Goal: Transaction & Acquisition: Purchase product/service

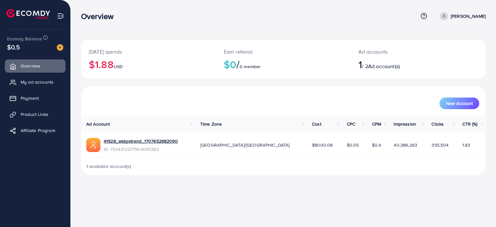
click at [46, 89] on ul "Overview My ad accounts Payment Product Links Affiliate Program" at bounding box center [35, 100] width 70 height 87
click at [49, 82] on span "My ad accounts" at bounding box center [38, 82] width 33 height 6
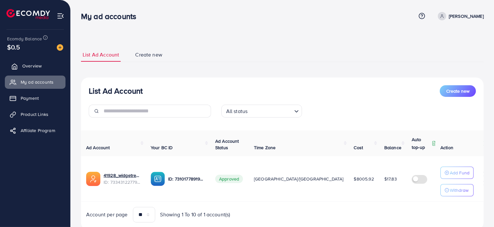
click at [46, 71] on link "Overview" at bounding box center [35, 65] width 61 height 13
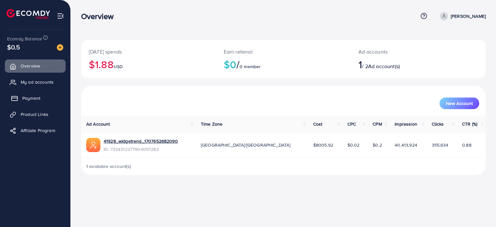
click at [32, 99] on span "Payment" at bounding box center [31, 98] width 18 height 6
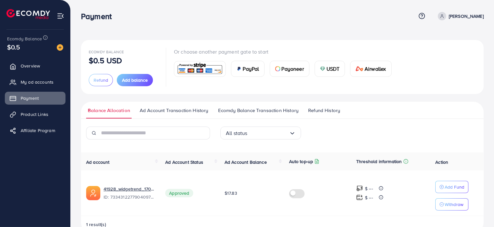
click at [304, 71] on span "Payoneer" at bounding box center [293, 69] width 22 height 8
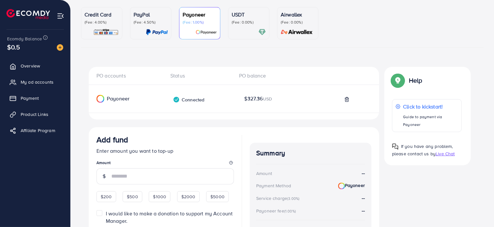
scroll to position [77, 0]
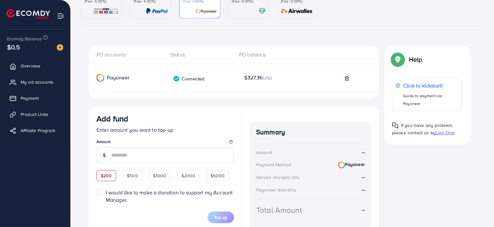
click at [103, 179] on div "$200" at bounding box center [107, 175] width 20 height 11
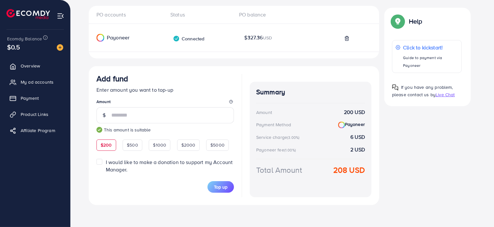
scroll to position [118, 0]
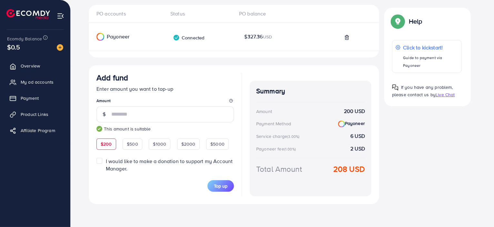
click at [110, 148] on div "$200" at bounding box center [107, 144] width 20 height 11
click at [110, 147] on span "$200" at bounding box center [106, 144] width 11 height 6
click at [137, 144] on span "$500" at bounding box center [132, 144] width 11 height 6
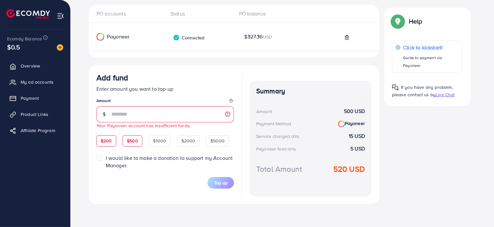
click at [110, 142] on span "$200" at bounding box center [106, 141] width 11 height 6
type input "***"
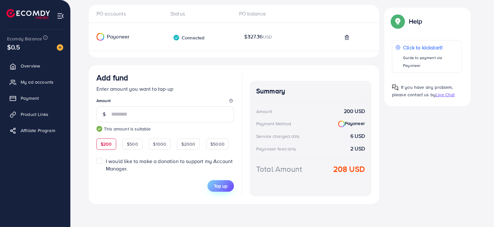
click at [216, 184] on span "Top up" at bounding box center [221, 186] width 14 height 6
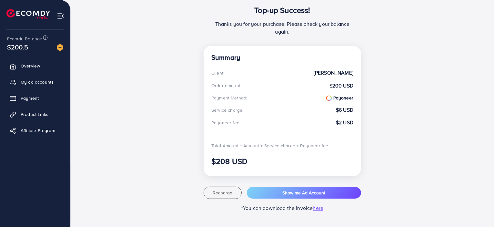
scroll to position [98, 0]
